Goal: Book appointment/travel/reservation

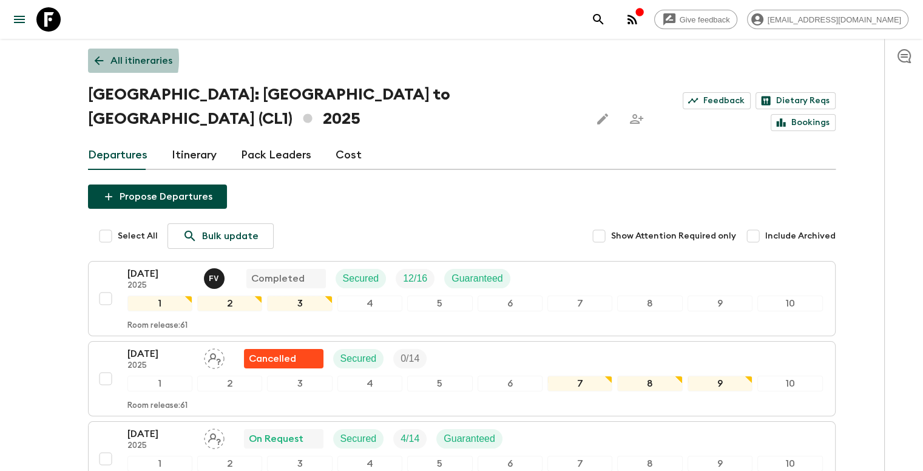
click at [97, 59] on icon at bounding box center [98, 60] width 13 height 13
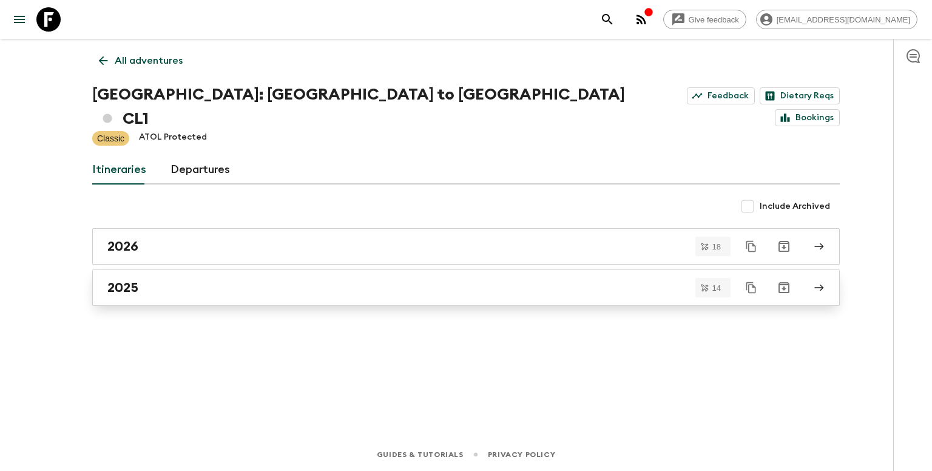
click at [368, 280] on div "2025" at bounding box center [454, 288] width 694 height 16
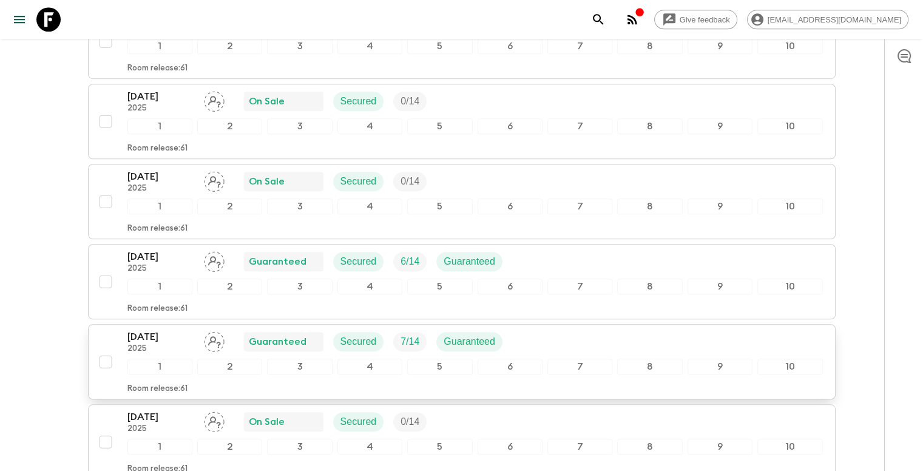
scroll to position [971, 0]
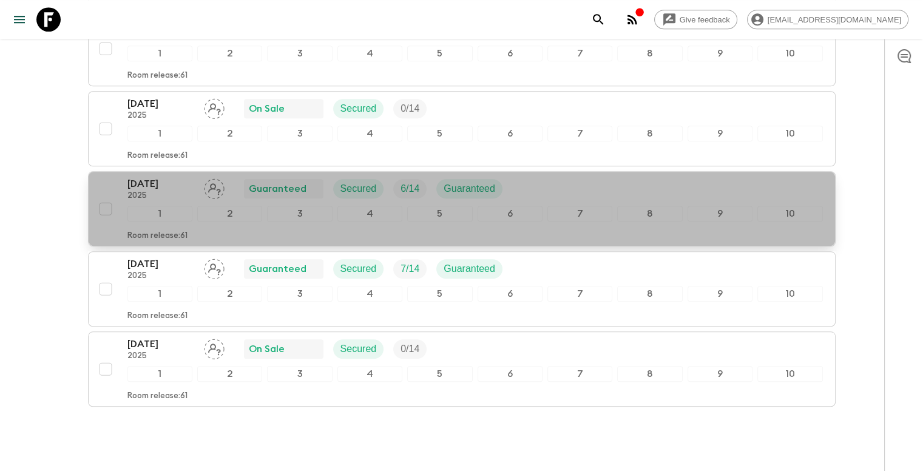
click at [177, 177] on p "[DATE]" at bounding box center [160, 184] width 67 height 15
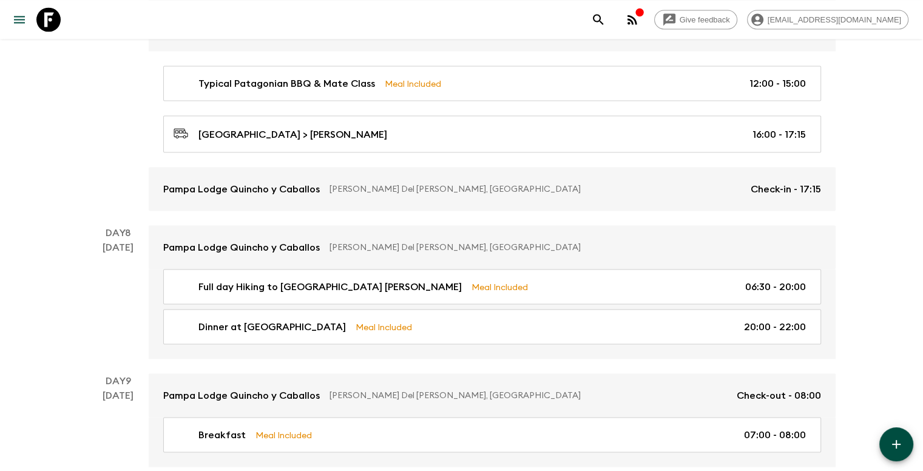
scroll to position [2545, 0]
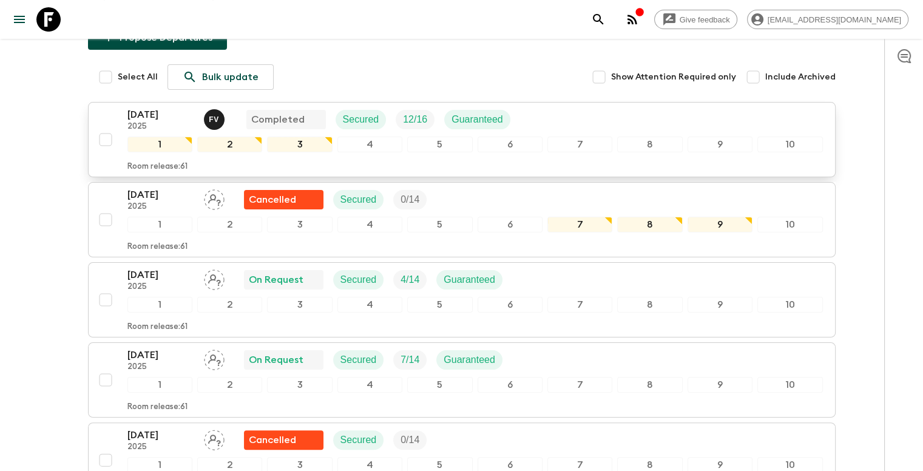
scroll to position [303, 0]
